Goal: Task Accomplishment & Management: Manage account settings

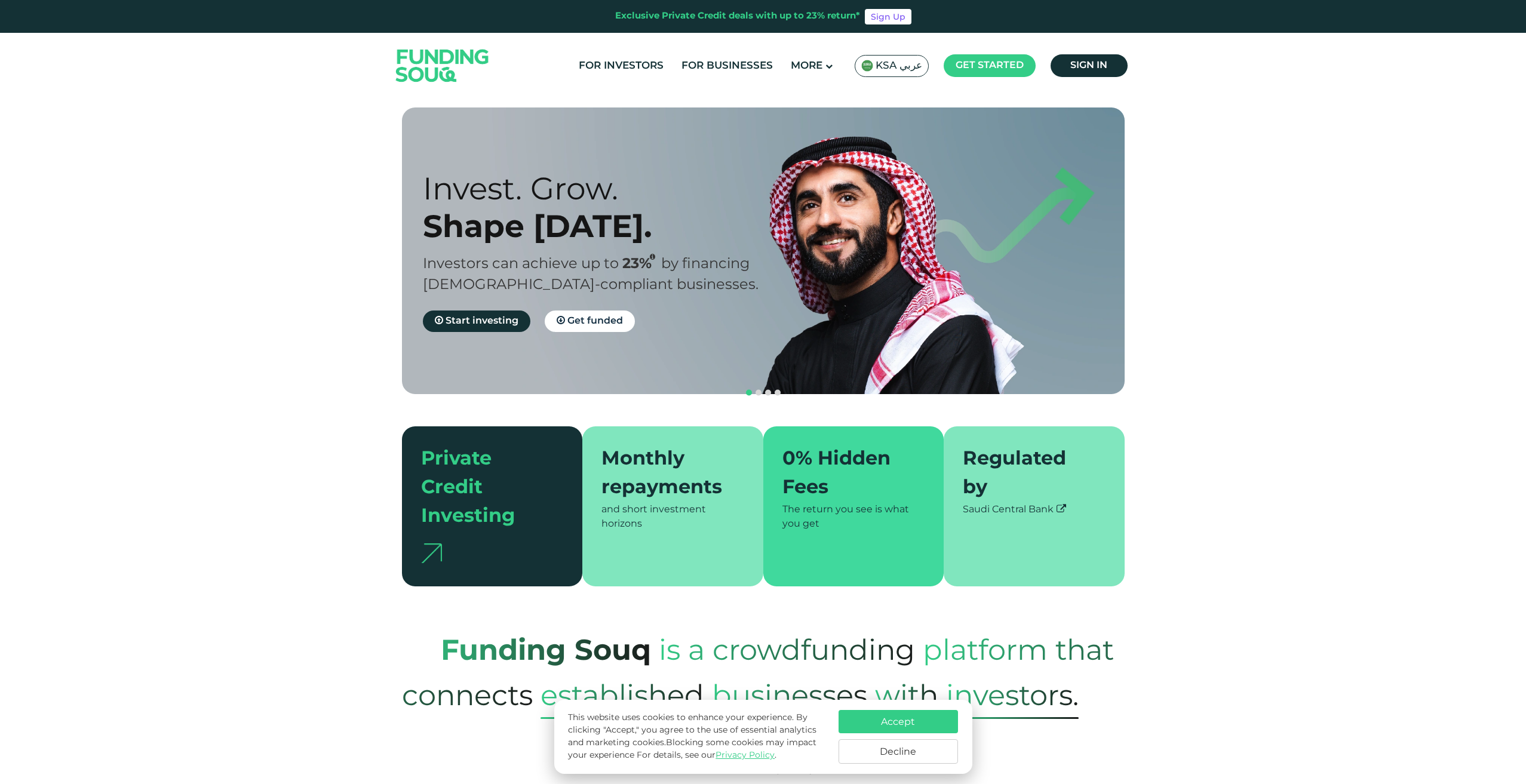
drag, startPoint x: 649, startPoint y: 502, endPoint x: 631, endPoint y: 488, distance: 22.8
click at [631, 488] on div "Monthly repayments and short investment horizons" at bounding box center [673, 506] width 181 height 160
click at [639, 503] on div "and short investment horizons" at bounding box center [672, 517] width 143 height 28
click at [639, 426] on div "Monthly repayments and short investment horizons" at bounding box center [673, 506] width 181 height 160
click at [850, 446] on div "0% Hidden Fees" at bounding box center [847, 474] width 129 height 57
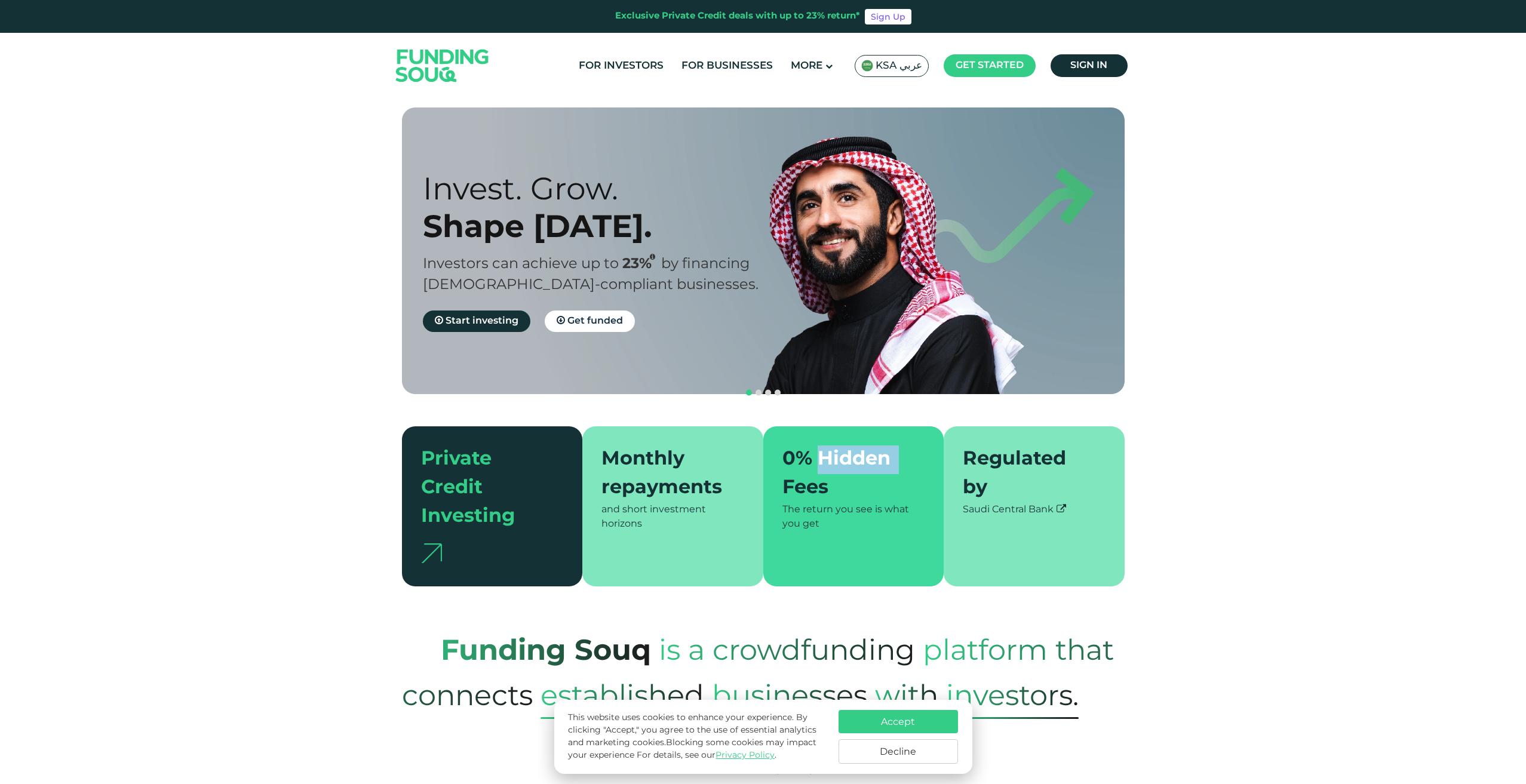
click at [850, 446] on div "0% Hidden Fees" at bounding box center [847, 474] width 129 height 57
click at [1179, 478] on section "Prosperity Meets Principle. Shariah Compliance [DEMOGRAPHIC_DATA] compliant inv…" at bounding box center [763, 347] width 1526 height 479
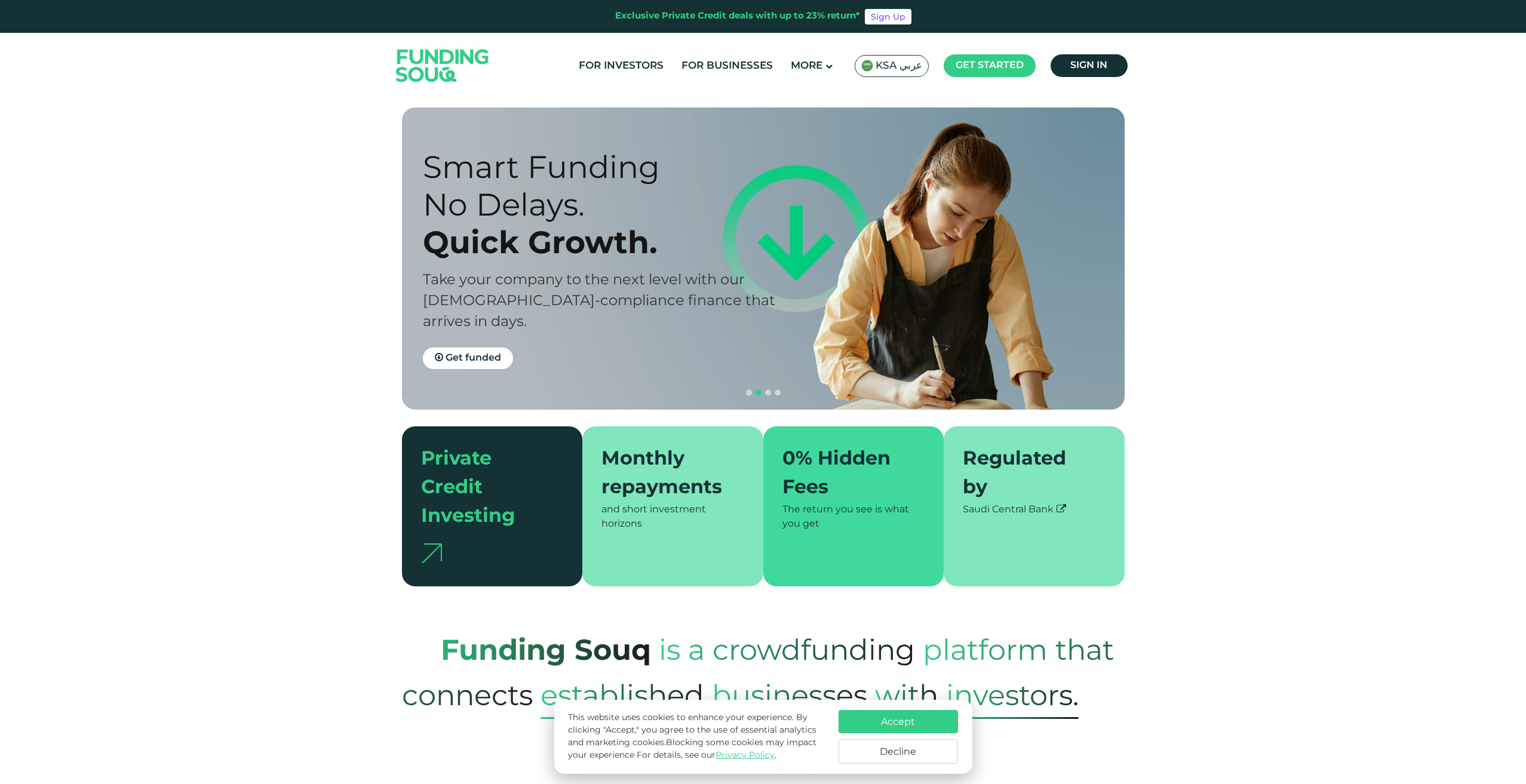
drag, startPoint x: 491, startPoint y: 282, endPoint x: 925, endPoint y: 303, distance: 434.5
click at [784, 300] on div "Take your company to the next level with our Shariah-compliance finance that ar…" at bounding box center [604, 301] width 362 height 63
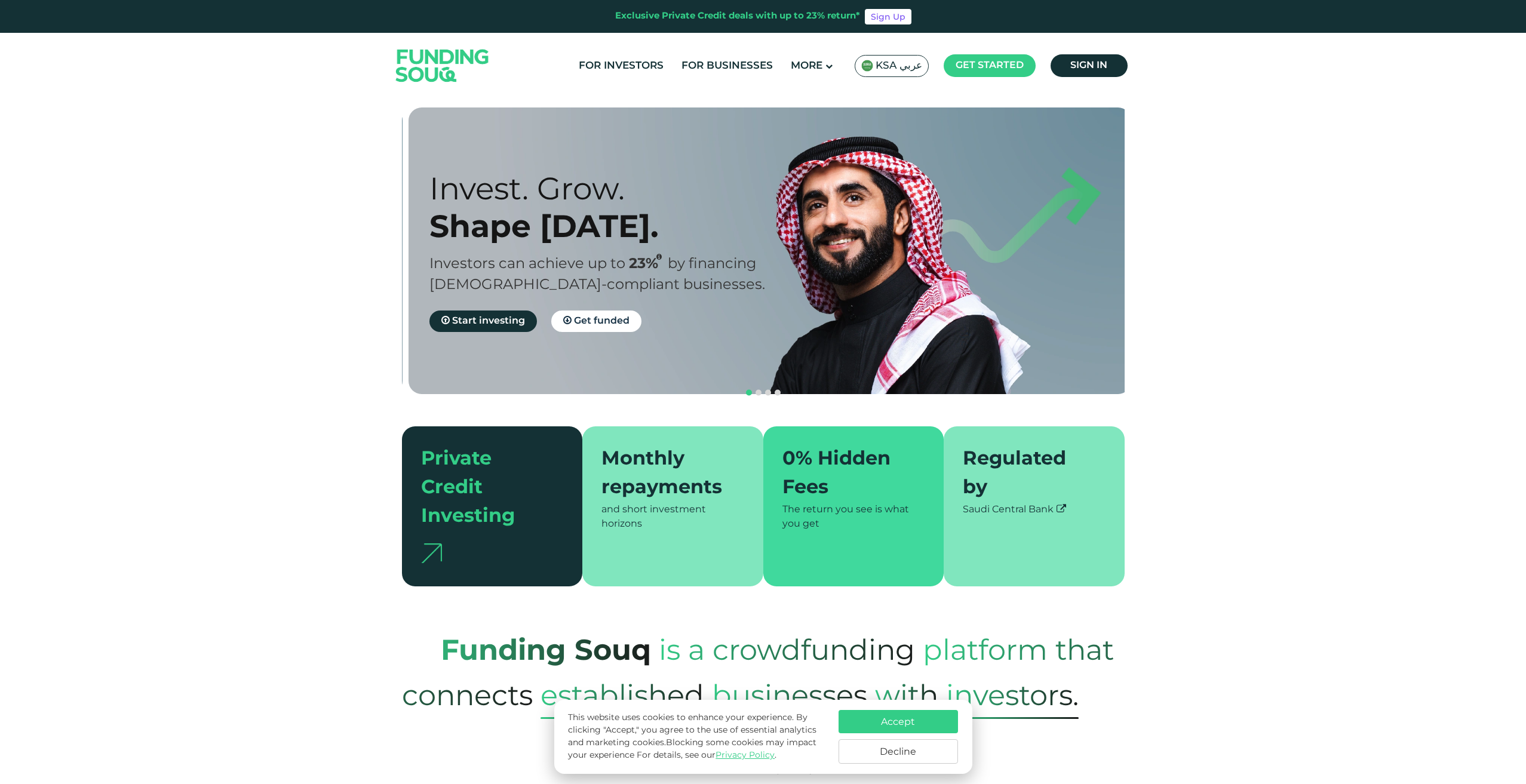
drag, startPoint x: 977, startPoint y: 304, endPoint x: 984, endPoint y: 302, distance: 7.3
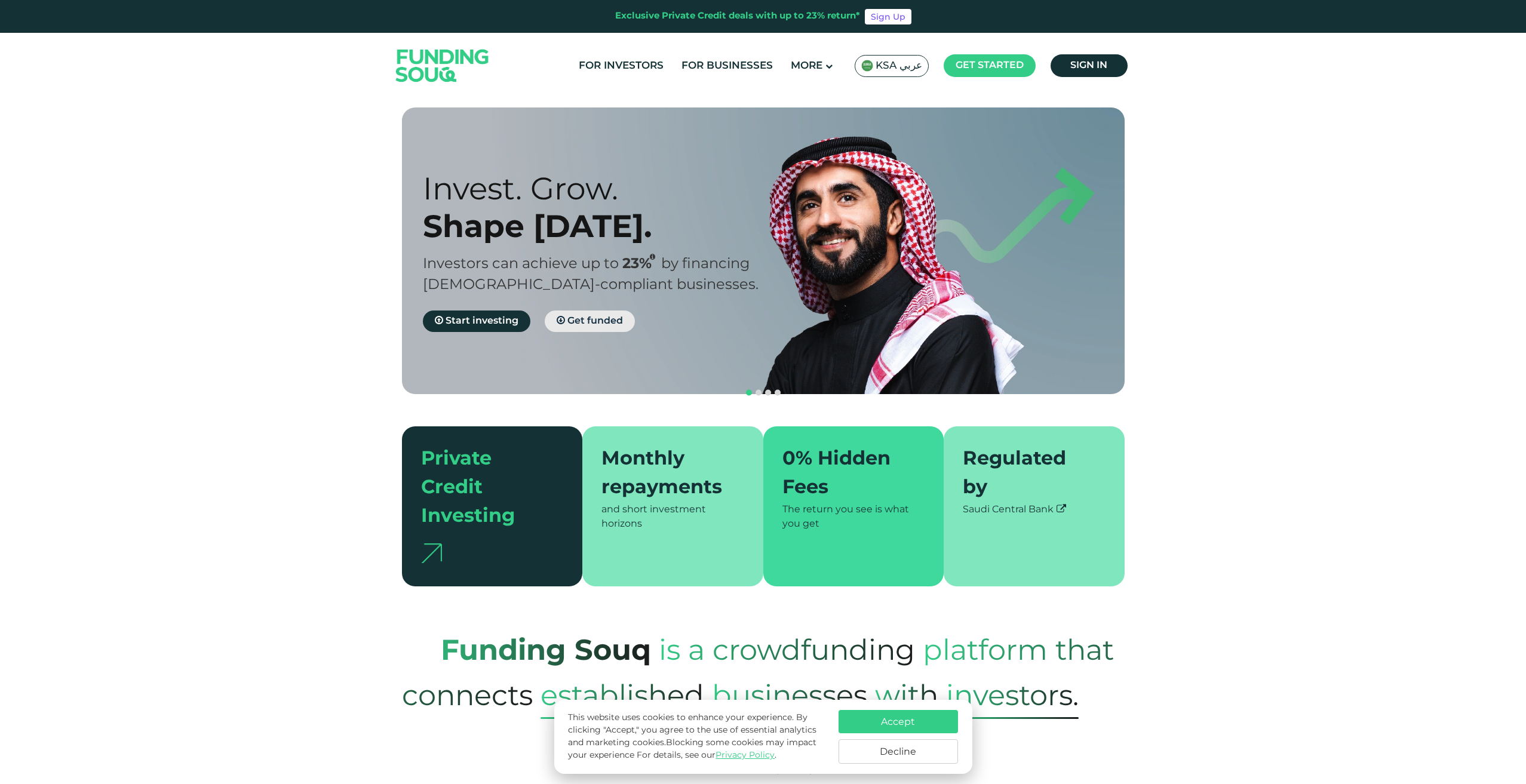
drag, startPoint x: 493, startPoint y: 322, endPoint x: 583, endPoint y: 315, distance: 90.3
click at [494, 322] on span "Start investing" at bounding box center [482, 321] width 73 height 9
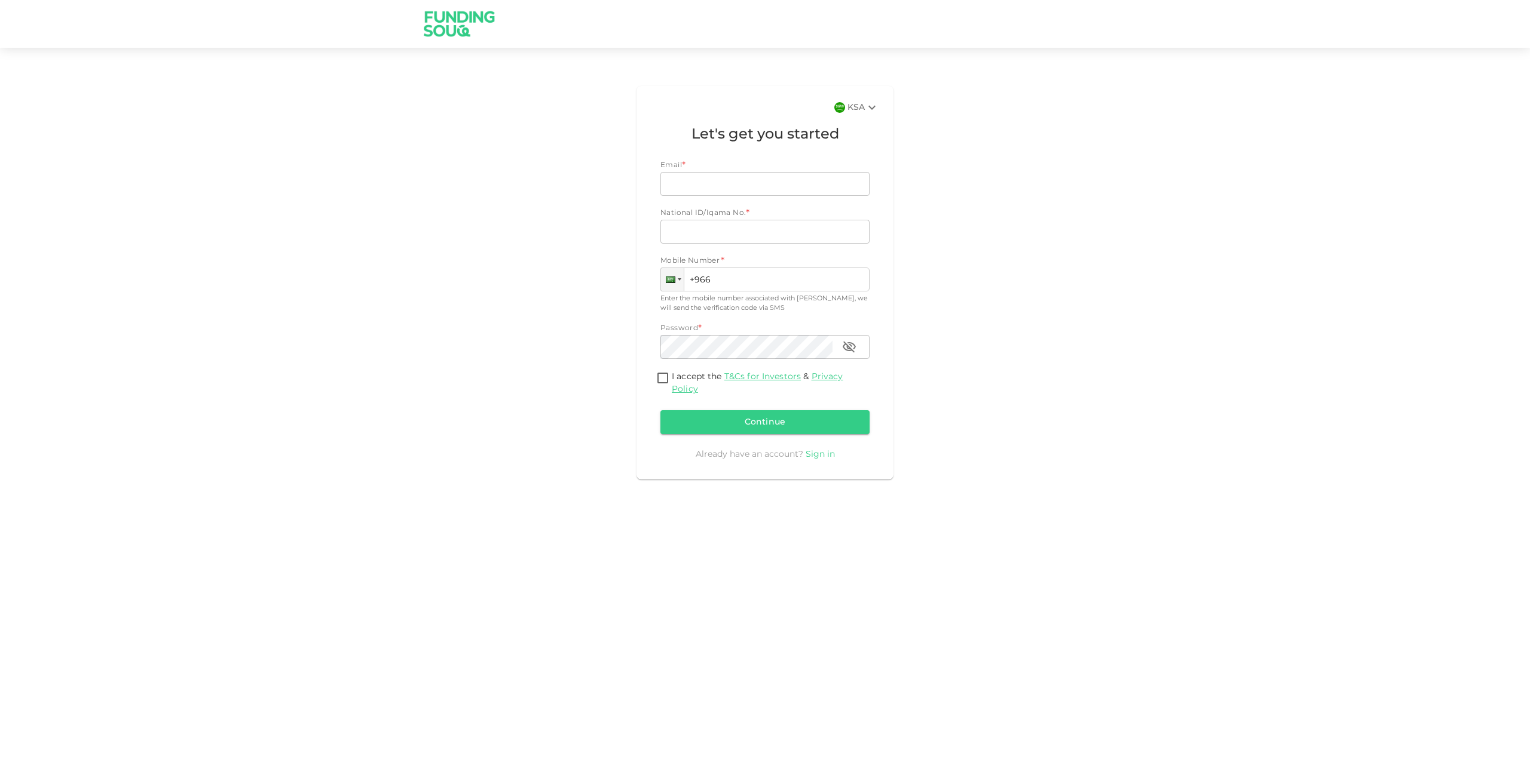
click at [823, 453] on link "Sign in" at bounding box center [820, 454] width 29 height 8
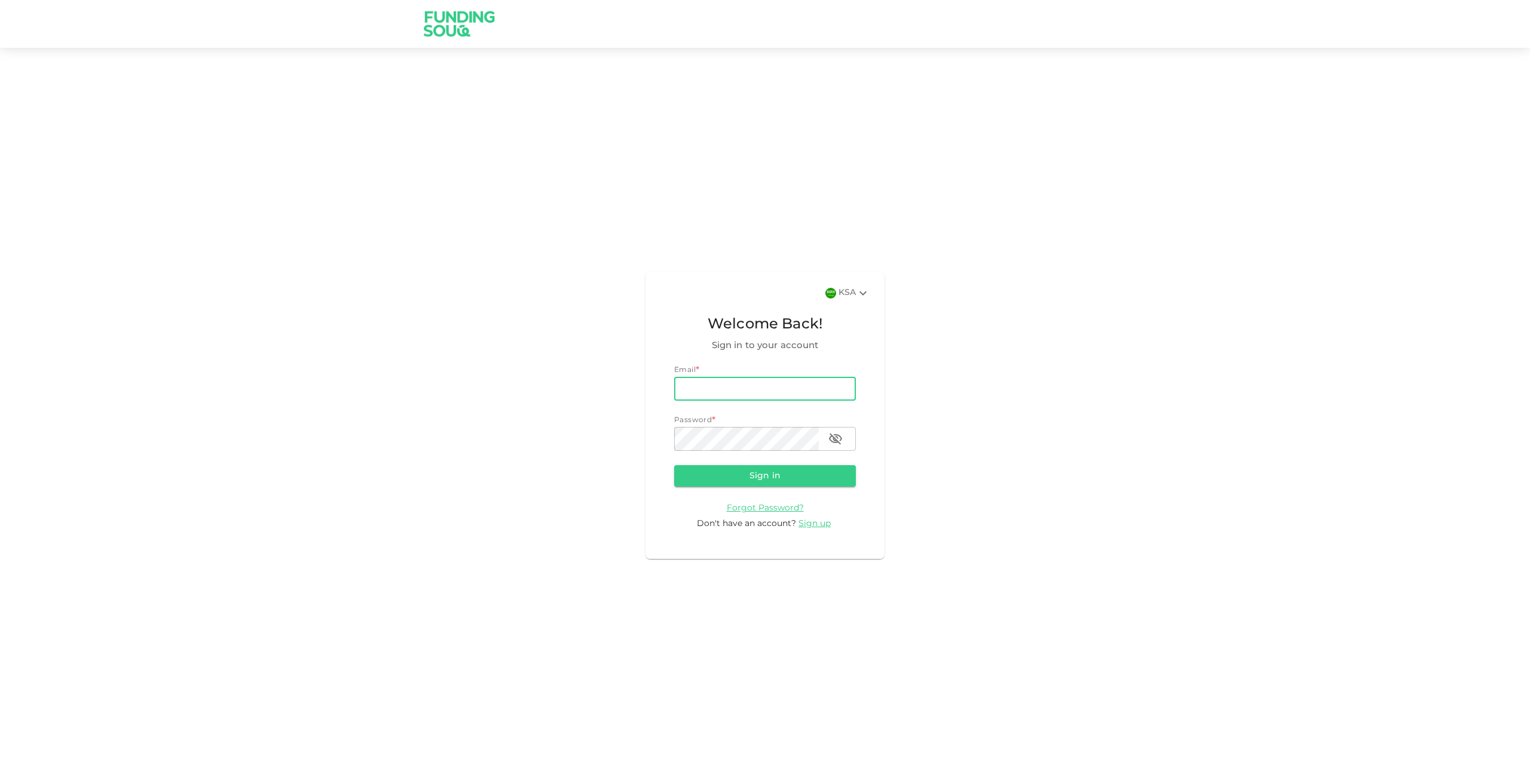
click at [776, 378] on input "email" at bounding box center [764, 389] width 182 height 24
type input "kaziekram@gmail.com"
click at [674, 465] on button "Sign in" at bounding box center [764, 475] width 182 height 21
